Goal: Information Seeking & Learning: Learn about a topic

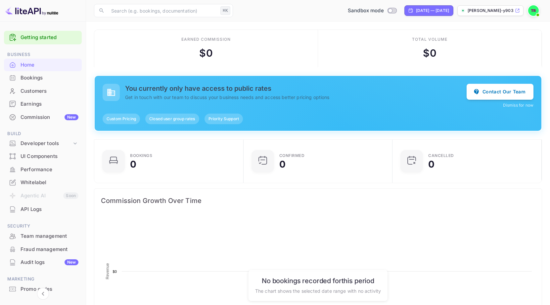
scroll to position [108, 145]
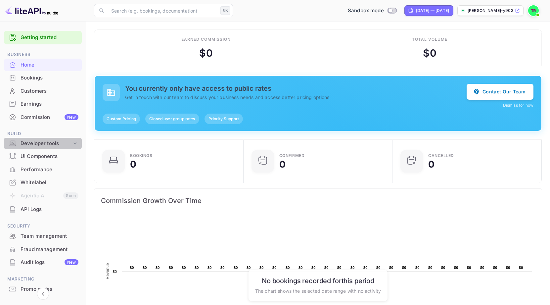
click at [52, 143] on div "Developer tools" at bounding box center [46, 144] width 51 height 8
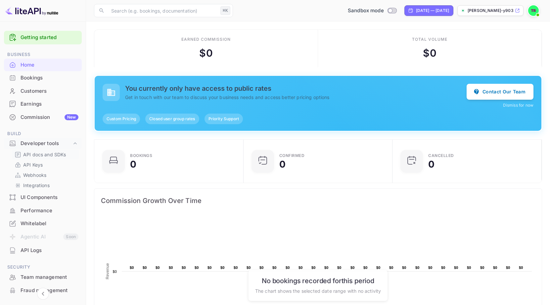
click at [61, 154] on p "API docs and SDKs" at bounding box center [44, 154] width 43 height 7
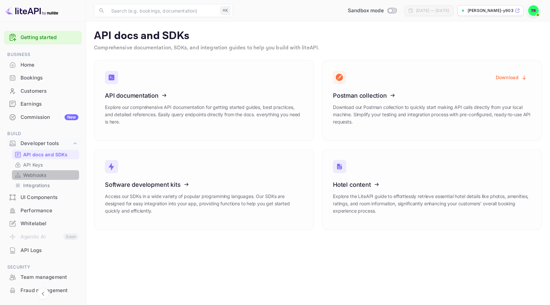
click at [47, 172] on link "Webhooks" at bounding box center [46, 174] width 62 height 7
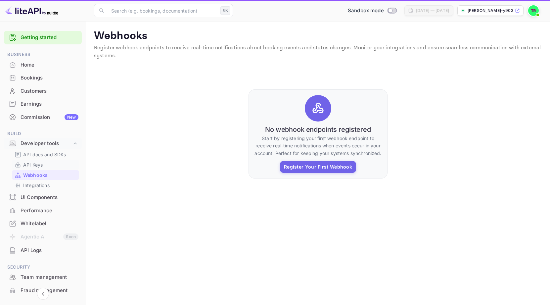
click at [44, 166] on link "API Keys" at bounding box center [46, 164] width 62 height 7
